Goal: Task Accomplishment & Management: Manage account settings

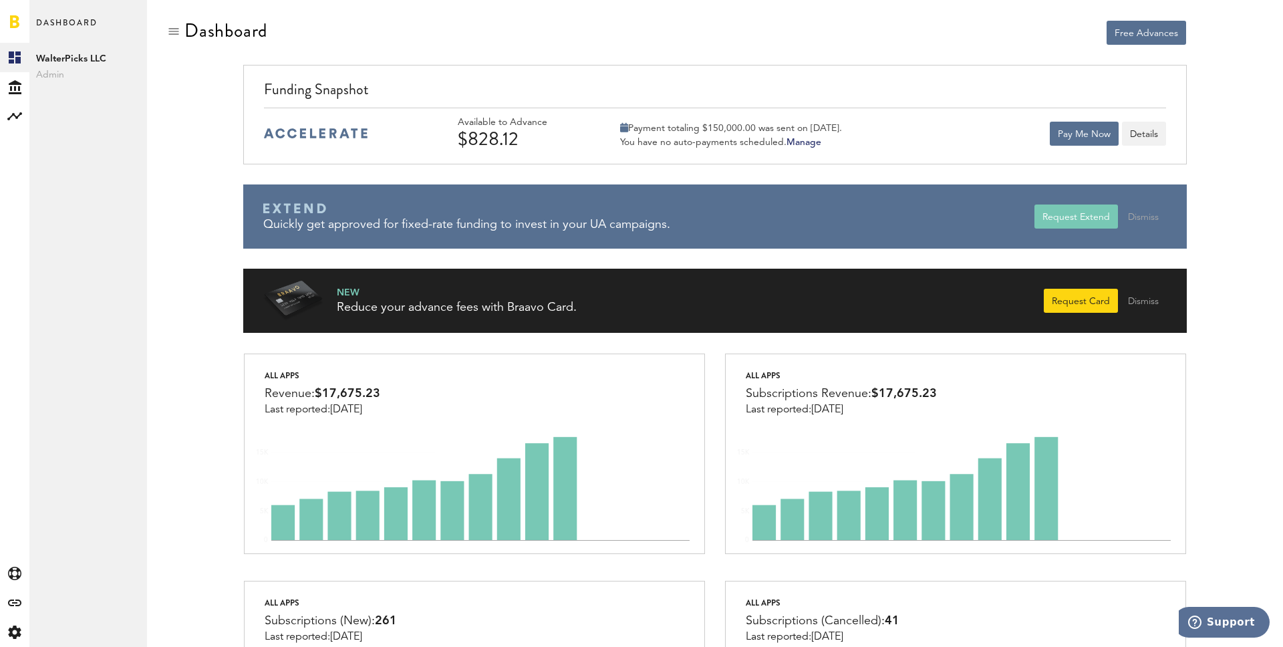
click at [523, 134] on div "$828.12" at bounding box center [521, 138] width 127 height 21
click at [1130, 128] on button "Details" at bounding box center [1144, 134] width 44 height 24
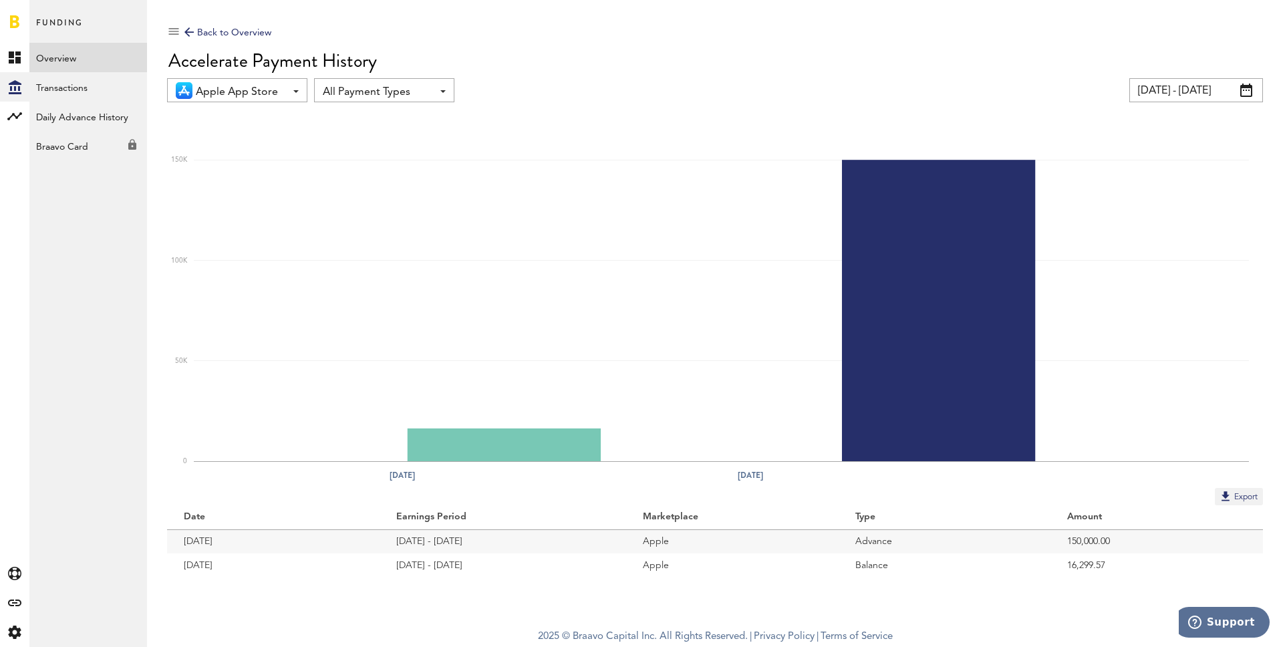
click at [76, 56] on link "Overview" at bounding box center [88, 57] width 118 height 29
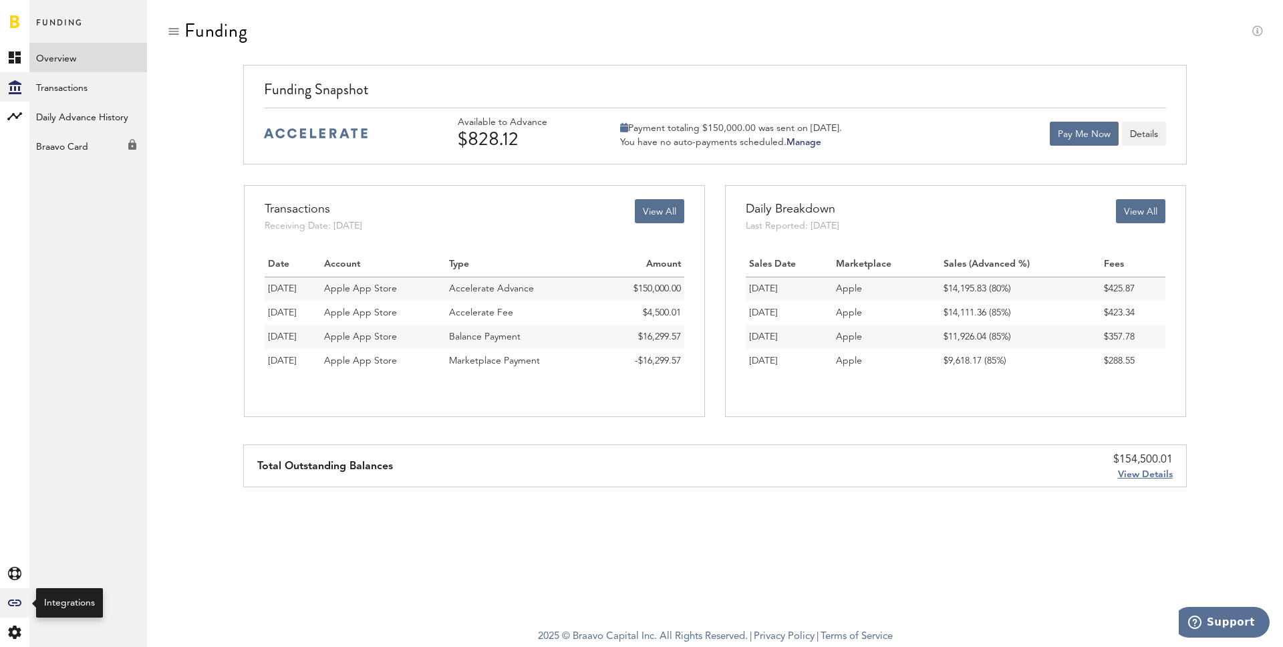
click at [11, 600] on icon "Created with Sketch." at bounding box center [14, 603] width 13 height 7
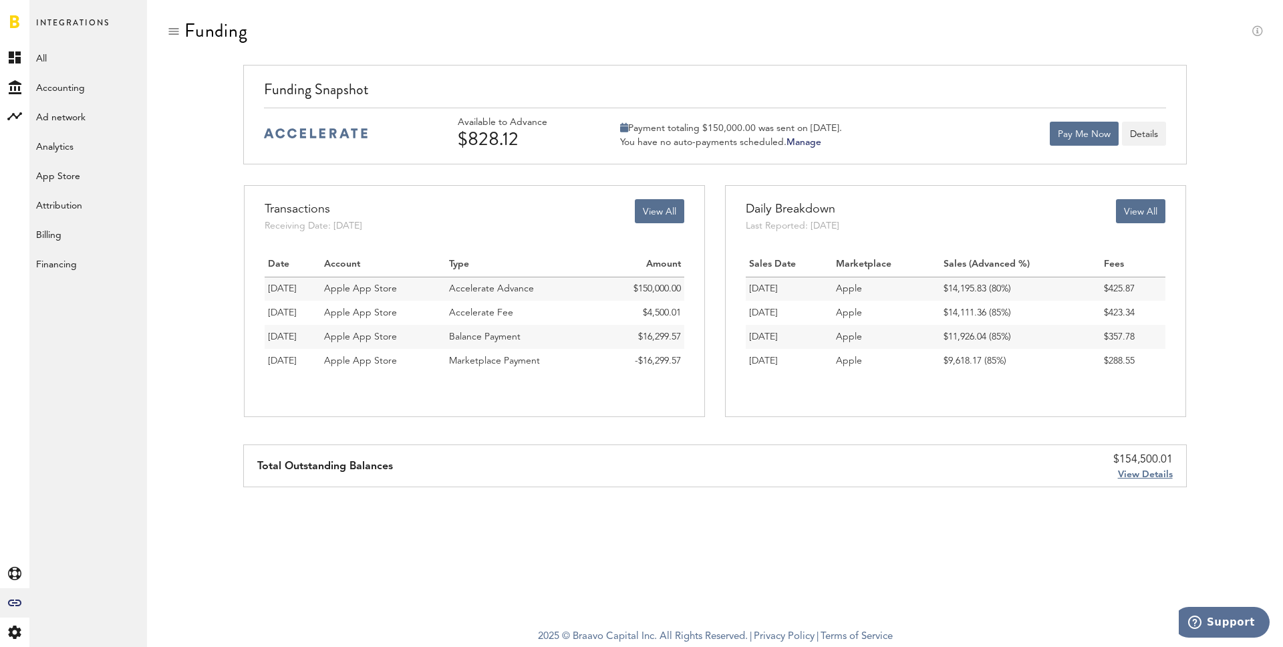
click at [80, 593] on div "Integrations All Accounting Ad network Analytics App Store Attribution Billing …" at bounding box center [88, 323] width 118 height 647
click at [14, 596] on div "Created with Sketch." at bounding box center [14, 602] width 29 height 29
click at [96, 230] on link "Billing" at bounding box center [88, 233] width 118 height 29
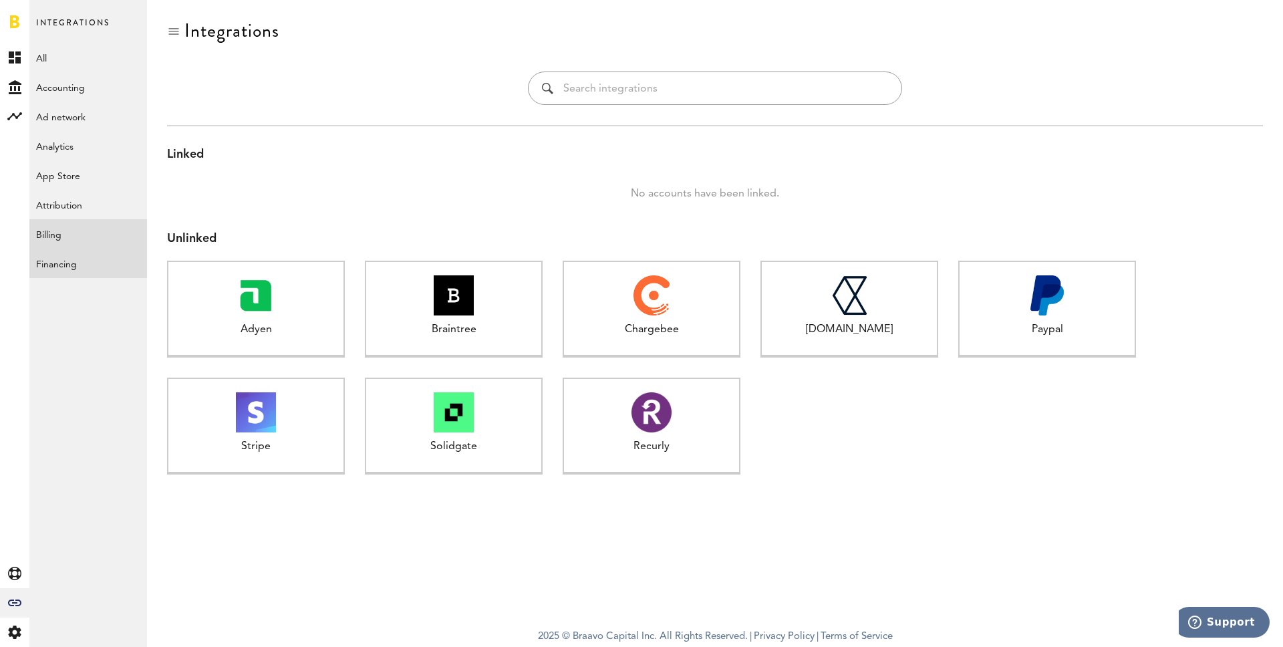
click at [90, 253] on link "Financing" at bounding box center [88, 263] width 118 height 29
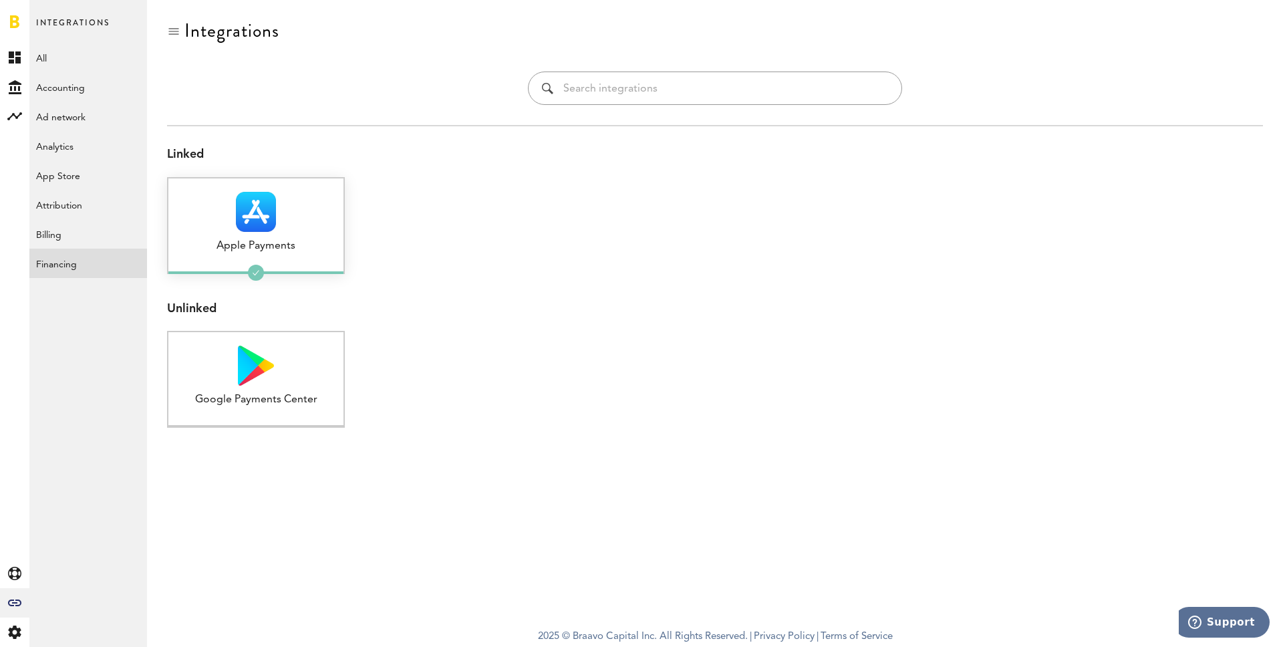
click at [223, 219] on div at bounding box center [255, 212] width 175 height 40
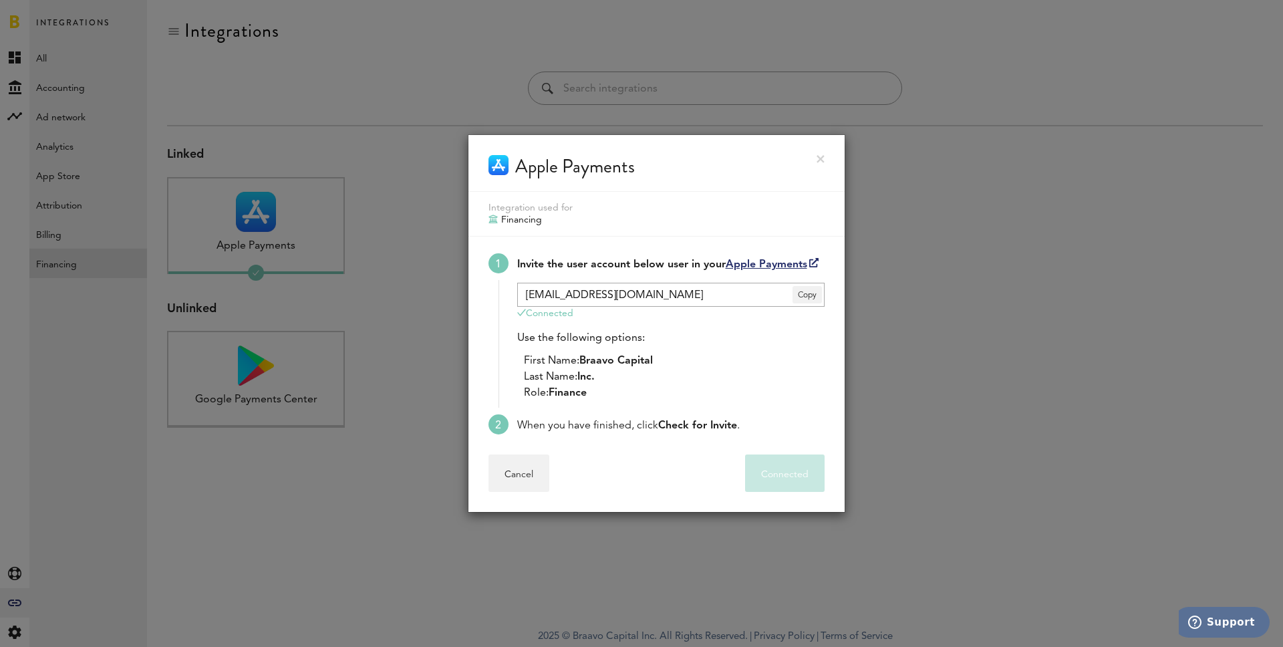
click at [814, 154] on div "Apple Payments" at bounding box center [657, 163] width 376 height 57
click at [817, 157] on link at bounding box center [821, 159] width 8 height 8
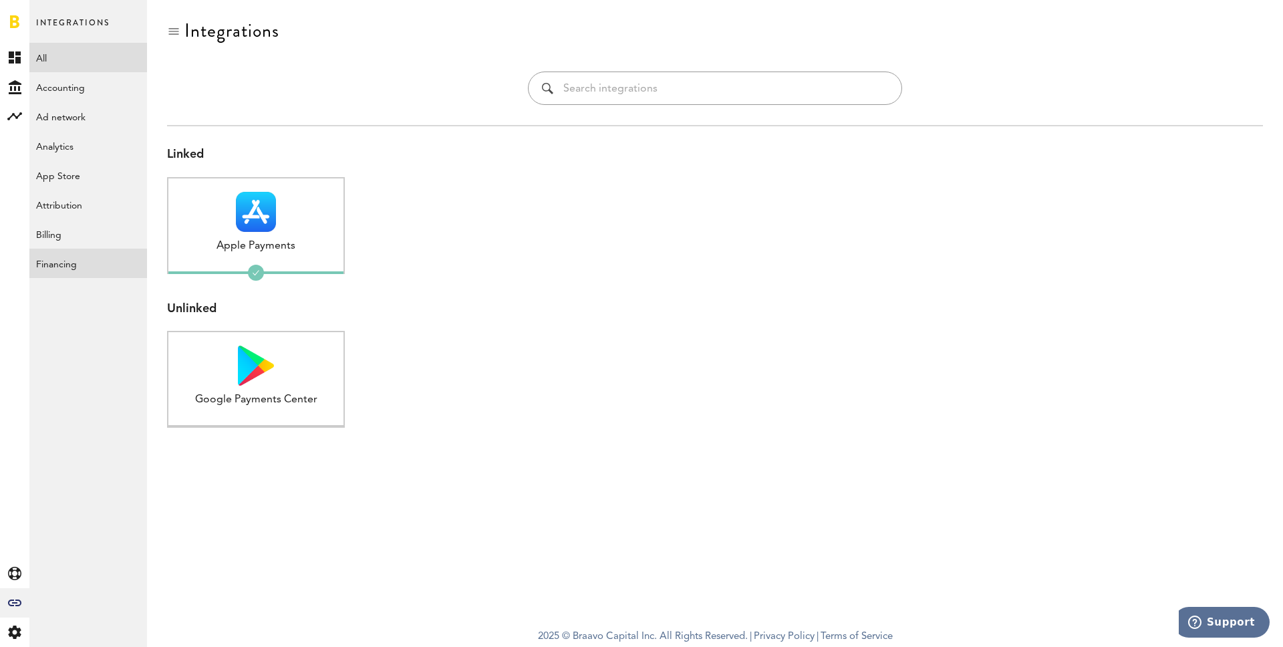
click at [45, 61] on link "All" at bounding box center [88, 57] width 118 height 29
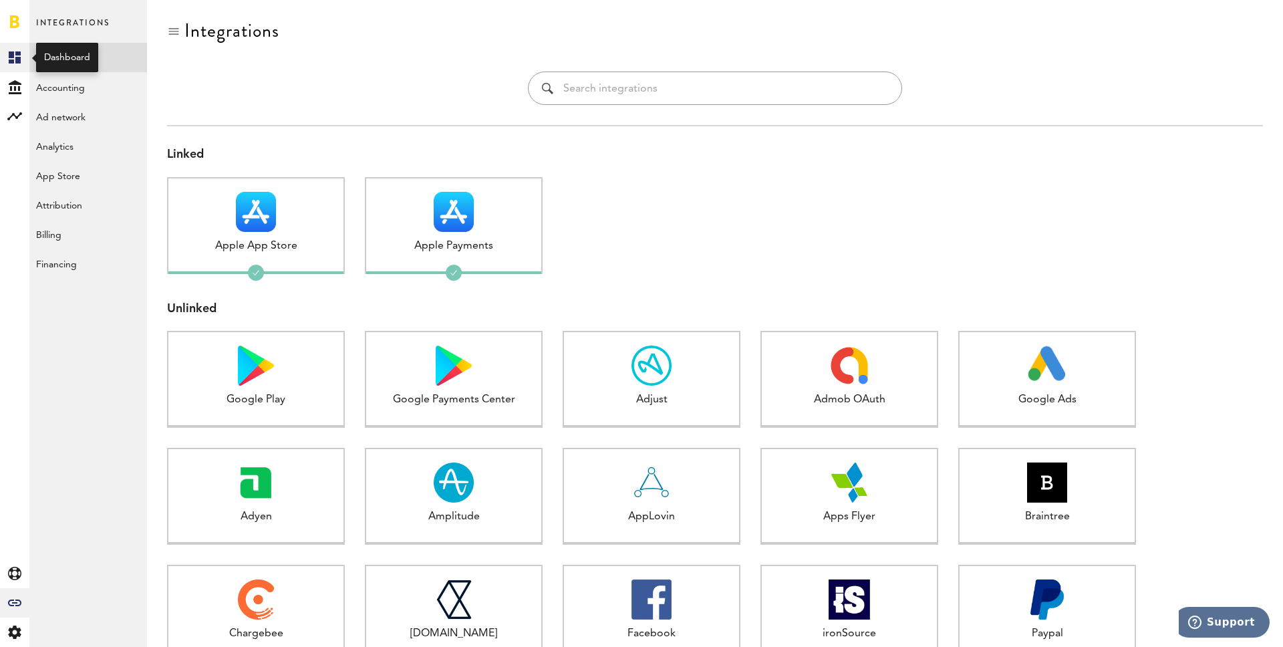
click at [4, 45] on link "Created with Sketch." at bounding box center [14, 57] width 29 height 29
